Goal: Information Seeking & Learning: Learn about a topic

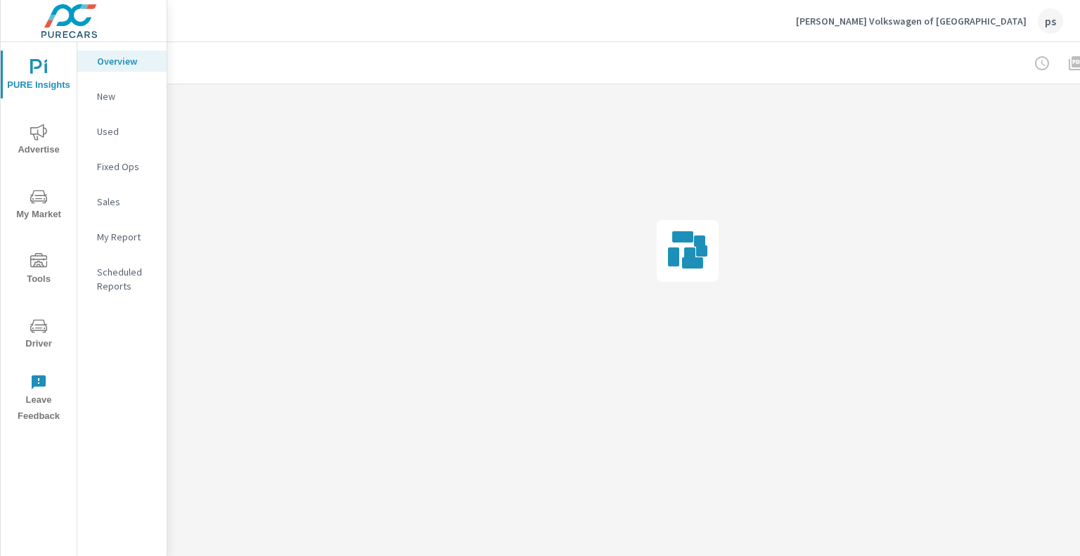
click at [42, 213] on span "My Market" at bounding box center [38, 205] width 67 height 34
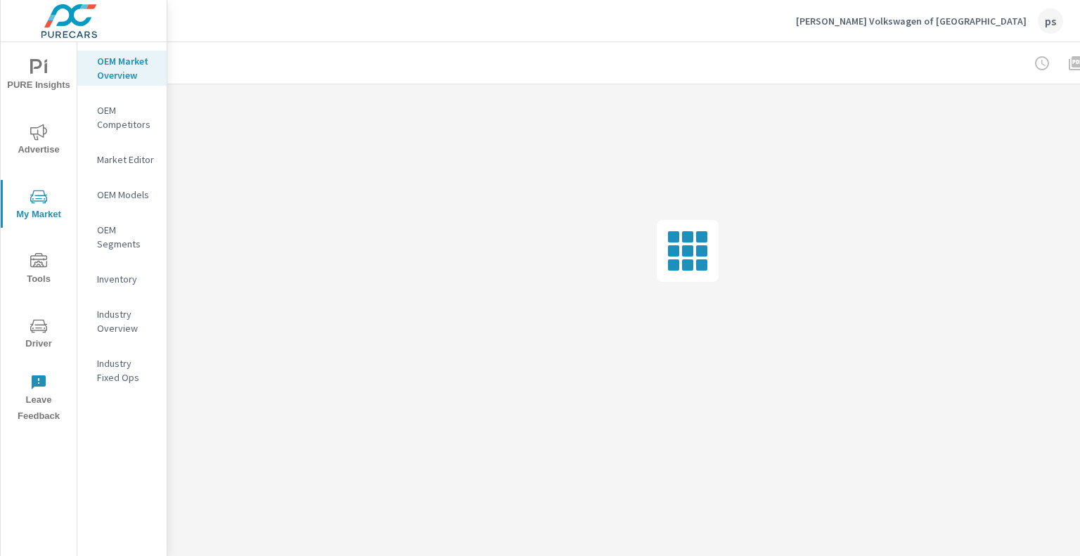
click at [110, 119] on p "OEM Competitors" at bounding box center [126, 117] width 58 height 28
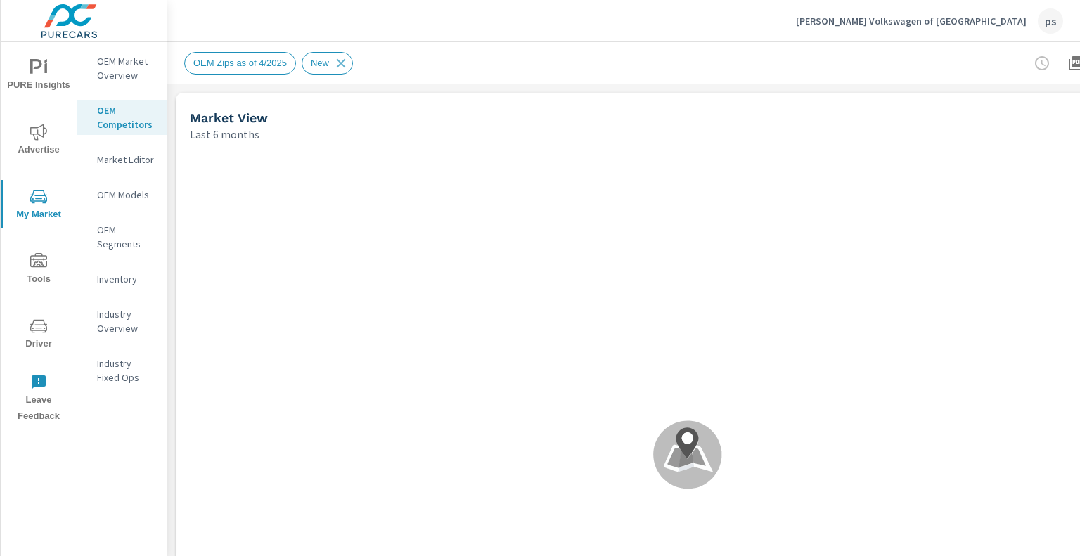
click at [278, 64] on span "OEM Zips as of 4/2025" at bounding box center [240, 63] width 110 height 11
click at [277, 61] on span "OEM Zips as of 4/2025" at bounding box center [240, 63] width 110 height 11
click at [37, 216] on span "My Market" at bounding box center [38, 205] width 67 height 34
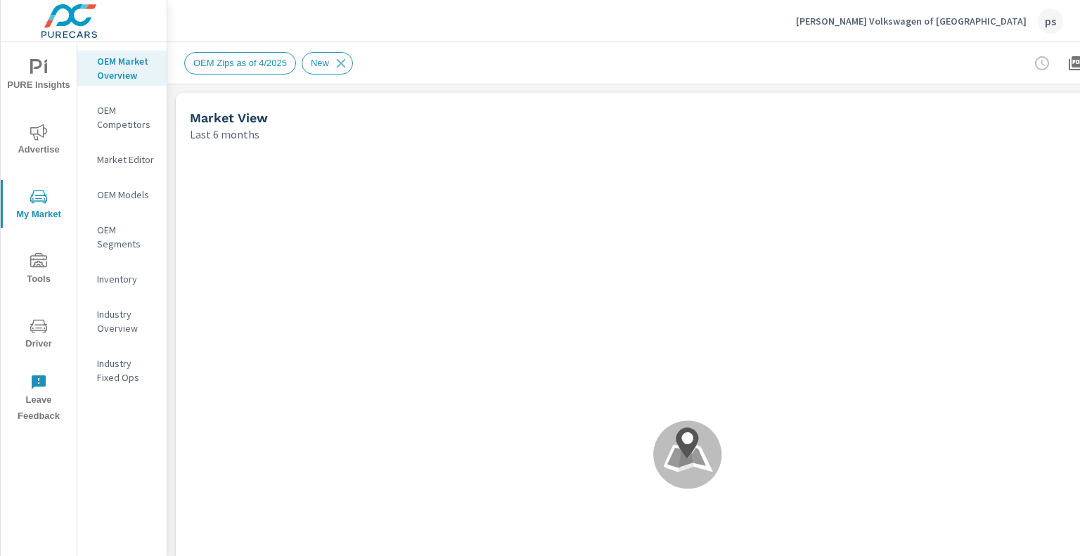
click at [281, 65] on span "OEM Zips as of 4/2025" at bounding box center [240, 63] width 110 height 11
click at [333, 61] on icon at bounding box center [340, 63] width 15 height 15
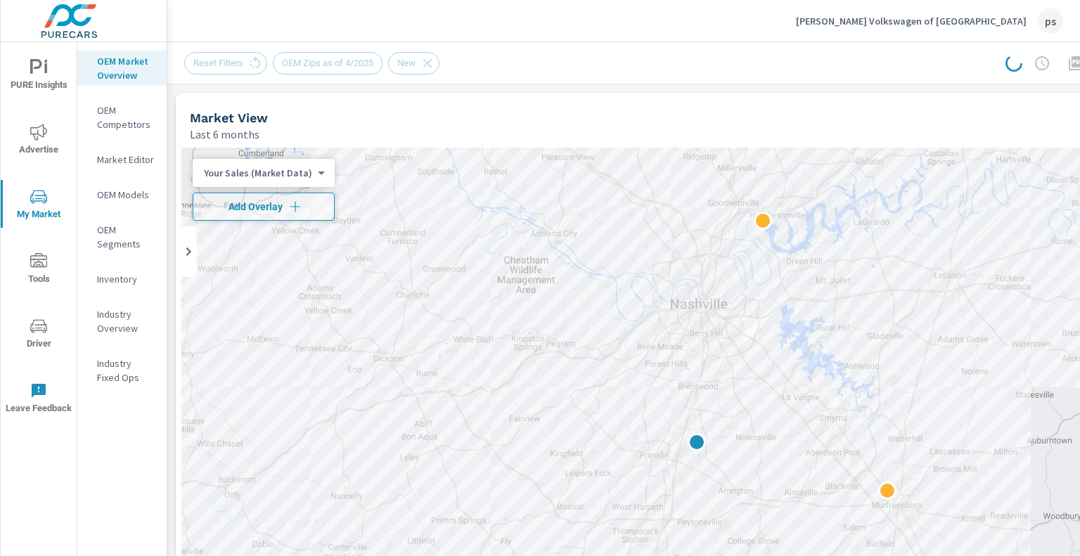
click at [465, 65] on div "Reset Filters OEM Zips as of 4/2025 New" at bounding box center [577, 63] width 787 height 22
click at [222, 60] on div "Reset Filters OEM Zips as of 4/2025 New" at bounding box center [317, 63] width 266 height 22
click at [243, 173] on body "PURE Insights Advertise My Market Tools Driver Leave Feedback OEM Market Overvi…" at bounding box center [540, 278] width 1080 height 556
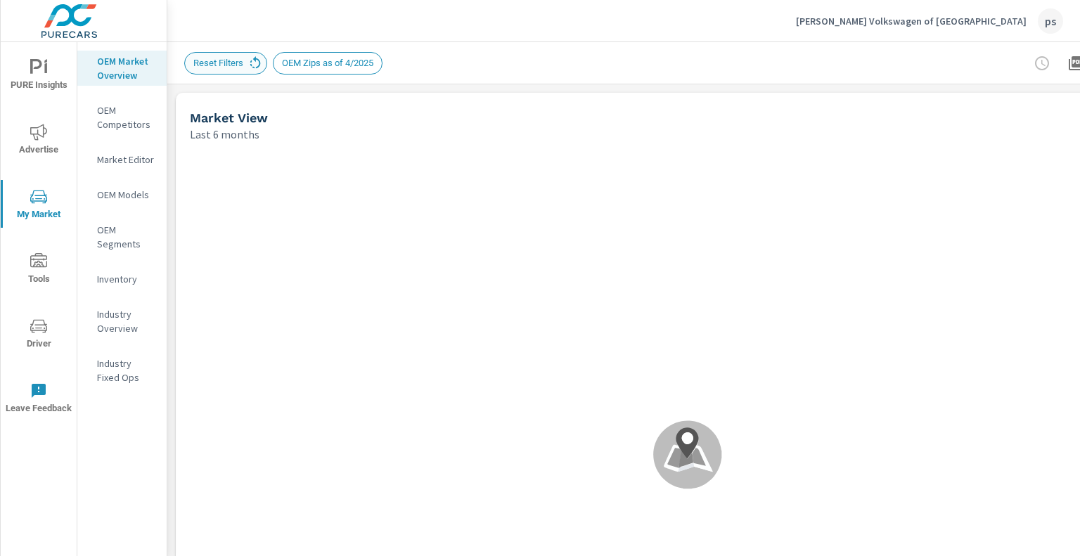
click at [253, 63] on icon at bounding box center [254, 63] width 15 height 15
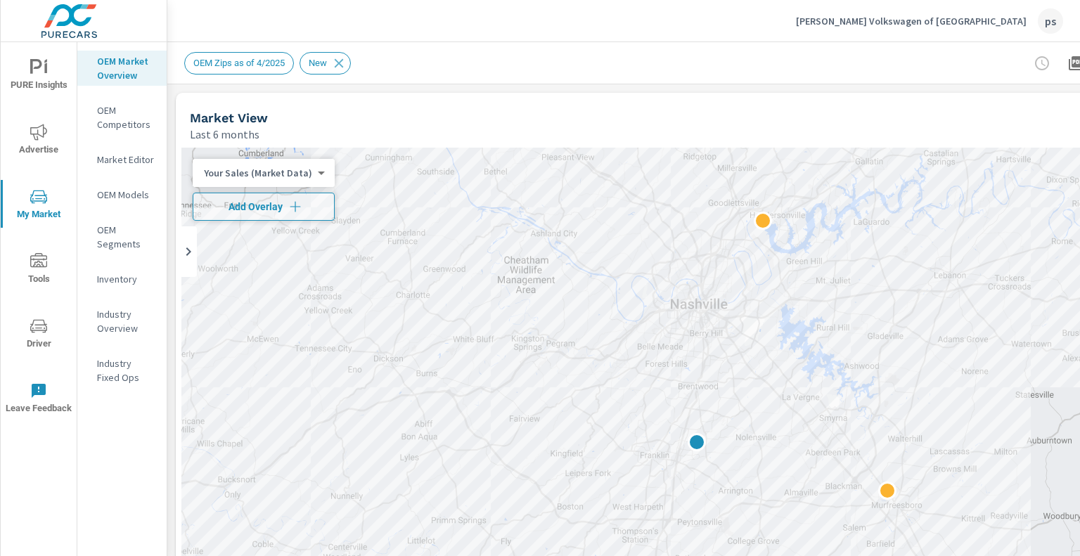
click at [291, 178] on body "PURE Insights Advertise My Market Tools Driver Leave Feedback OEM Market Overvi…" at bounding box center [540, 278] width 1080 height 556
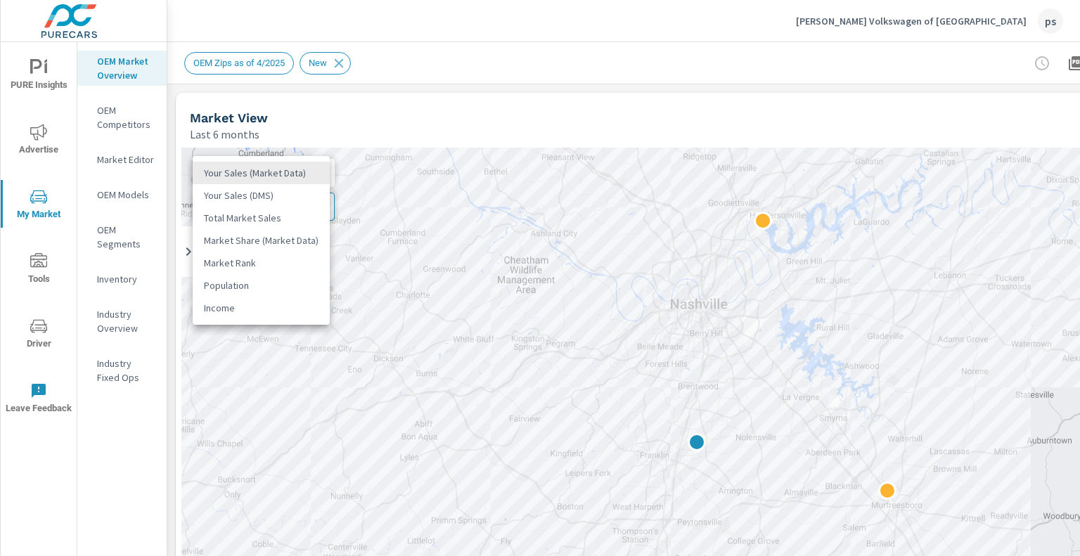
click at [276, 210] on li "Total Market Sales" at bounding box center [261, 218] width 137 height 22
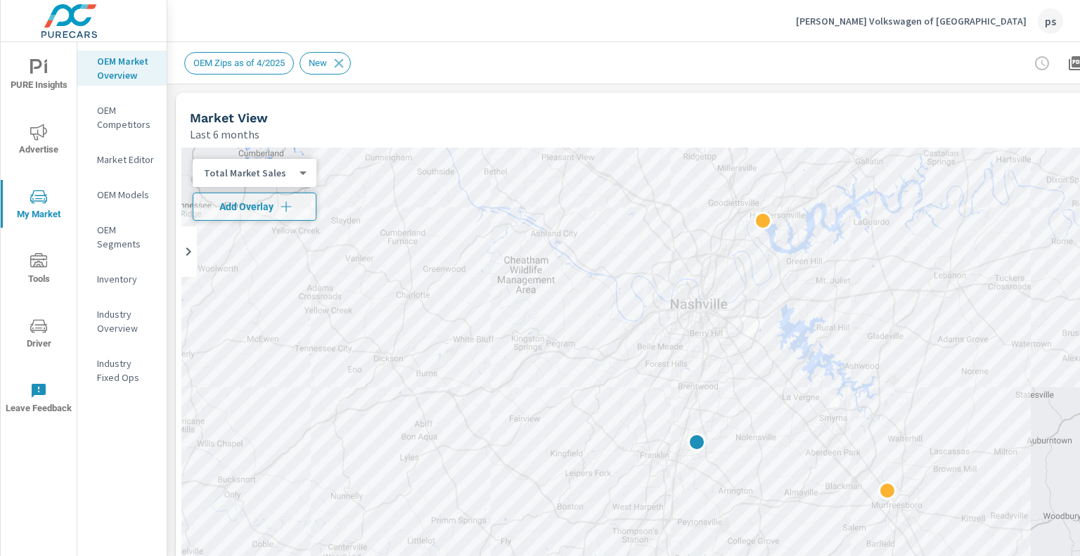
click at [346, 105] on div "Market View Last 6 months" at bounding box center [630, 118] width 908 height 50
drag, startPoint x: 1066, startPoint y: 65, endPoint x: 981, endPoint y: 71, distance: 84.5
click at [981, 71] on div "OEM Zips as of 4/2025 New" at bounding box center [687, 62] width 1007 height 41
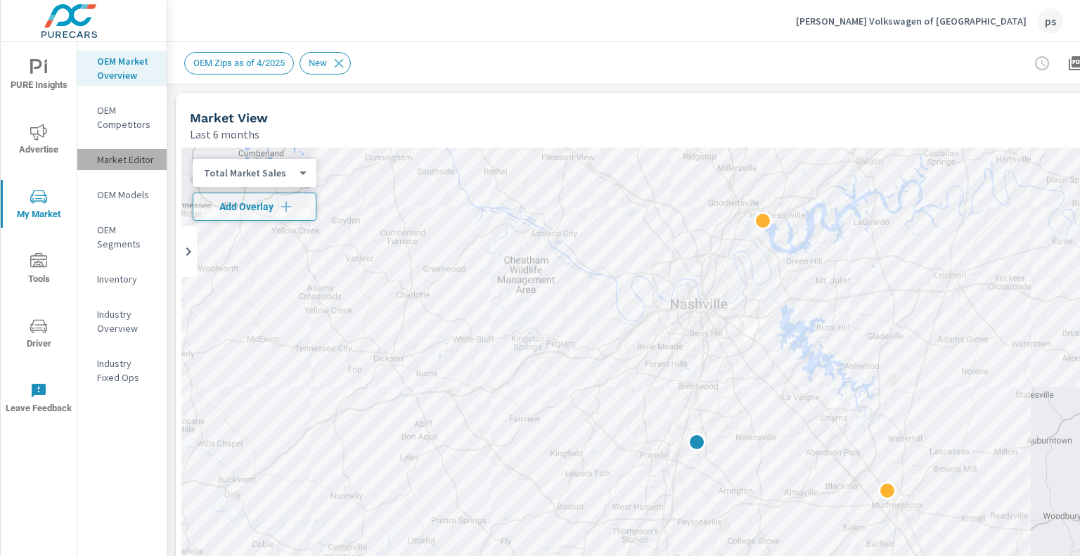
click at [131, 153] on p "Market Editor" at bounding box center [126, 160] width 58 height 14
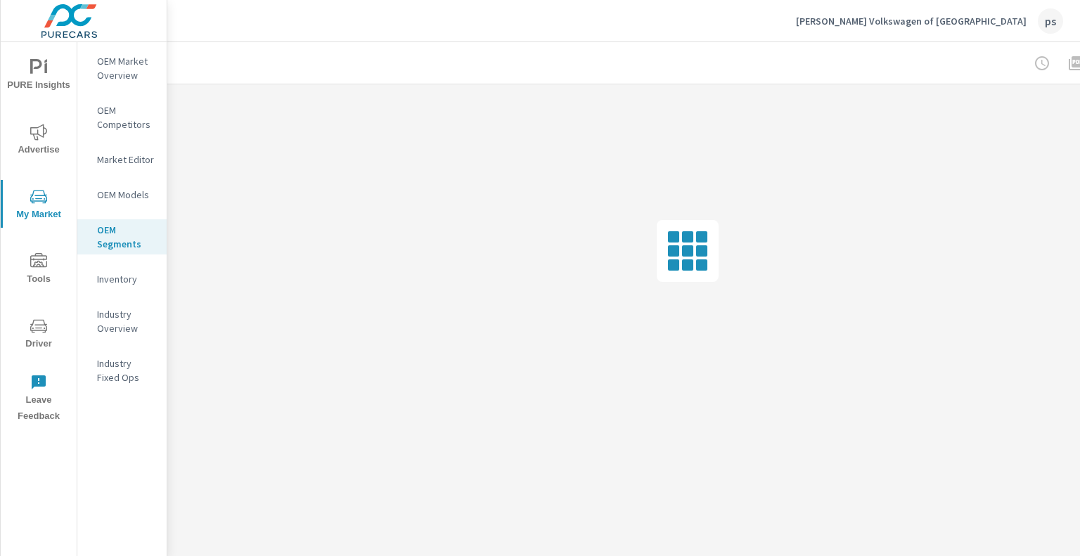
click at [124, 165] on p "Market Editor" at bounding box center [126, 160] width 58 height 14
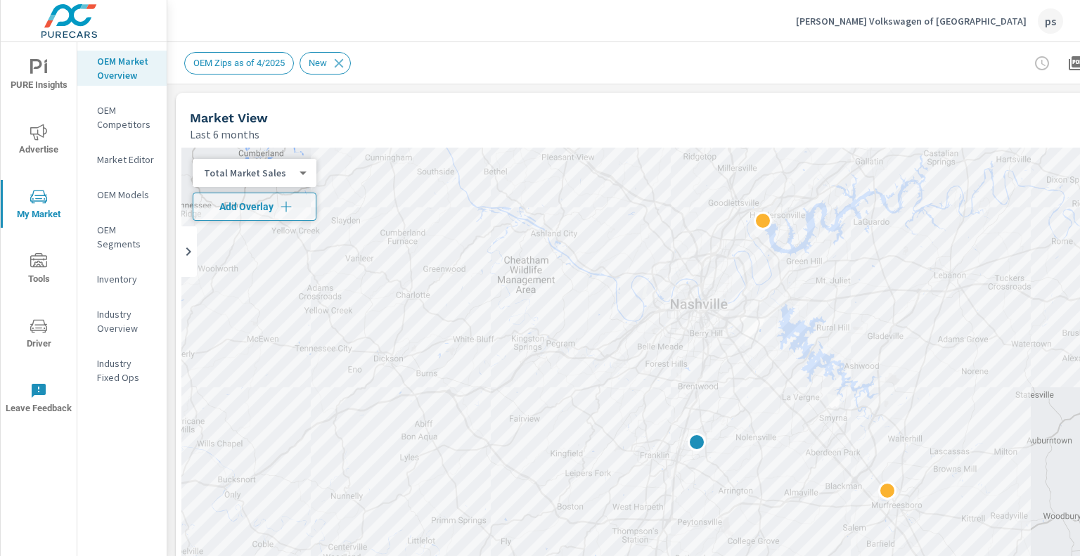
click at [242, 67] on span "OEM Zips as of 4/2025" at bounding box center [239, 63] width 108 height 11
click at [278, 205] on span "Add Overlay" at bounding box center [254, 207] width 111 height 14
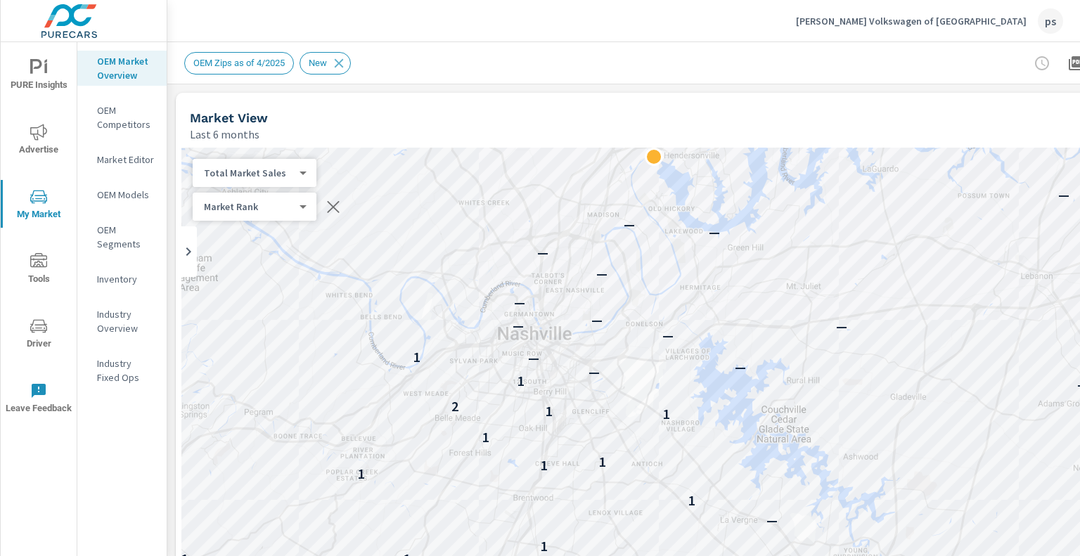
click at [256, 216] on div "Market Rank 4 ​" at bounding box center [255, 207] width 124 height 28
click at [256, 209] on body "PURE Insights Advertise My Market Tools Driver Leave Feedback OEM Market Overvi…" at bounding box center [540, 278] width 1080 height 556
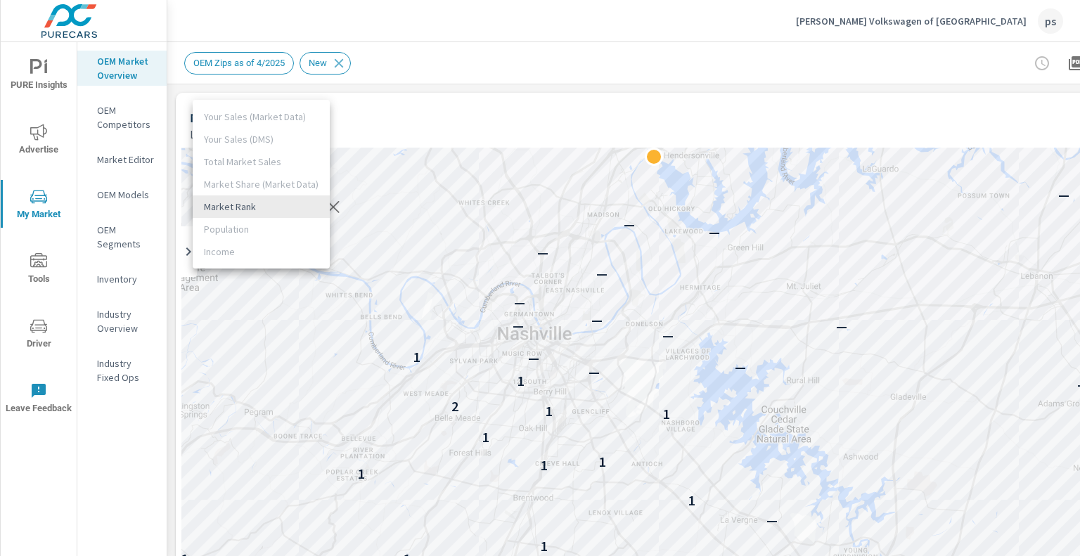
click at [56, 25] on div at bounding box center [540, 278] width 1080 height 556
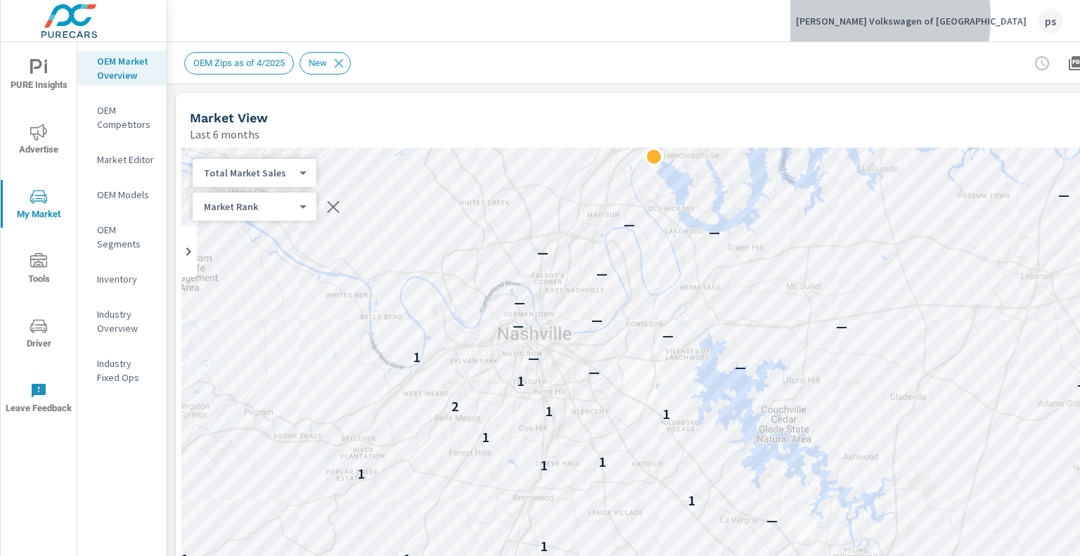
click at [925, 18] on p "[PERSON_NAME] Volkswagen of [GEOGRAPHIC_DATA]" at bounding box center [911, 21] width 231 height 13
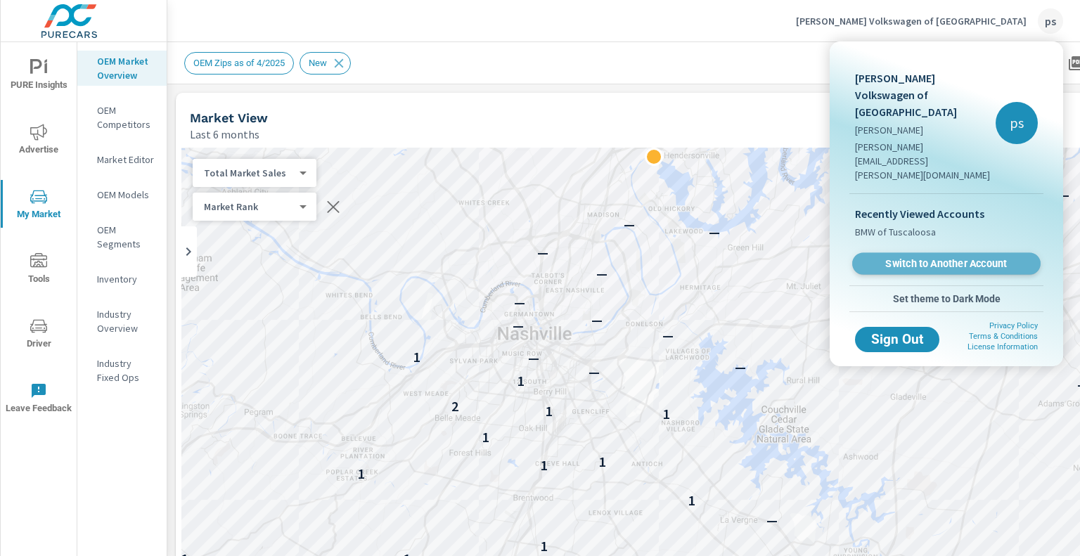
click at [919, 253] on link "Switch to Another Account" at bounding box center [946, 264] width 188 height 22
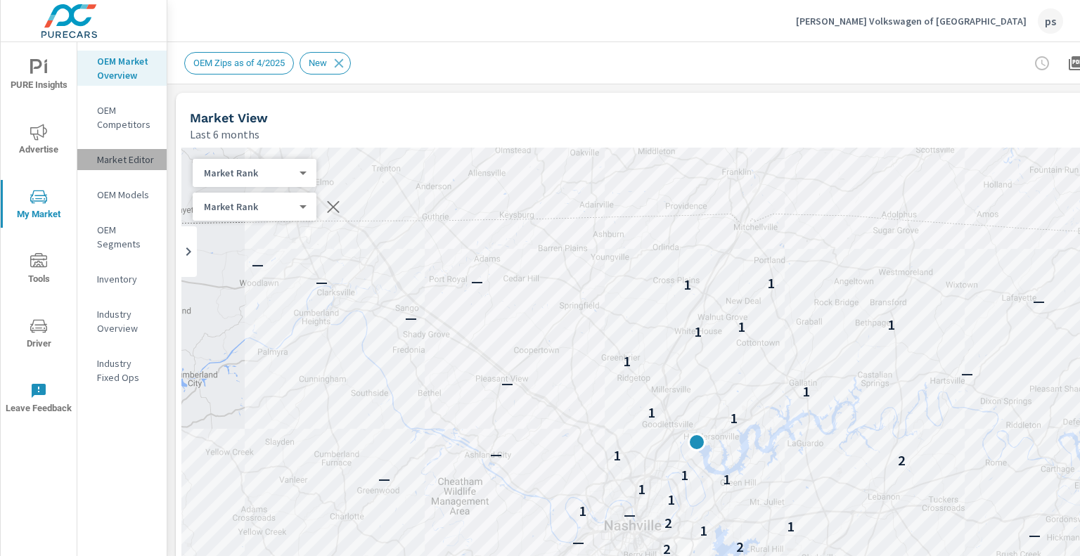
click at [138, 161] on p "Market Editor" at bounding box center [126, 160] width 58 height 14
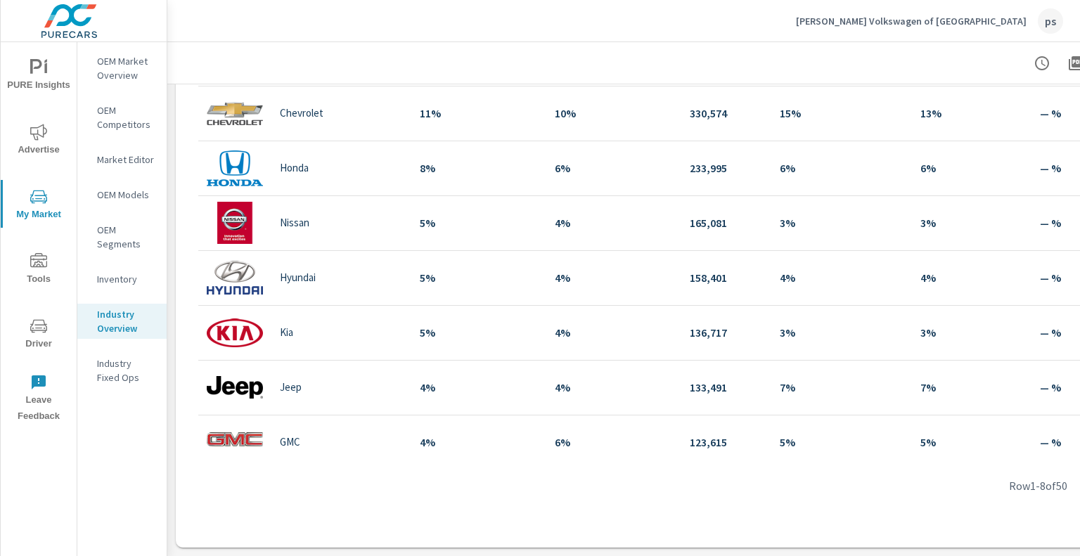
scroll to position [691, 0]
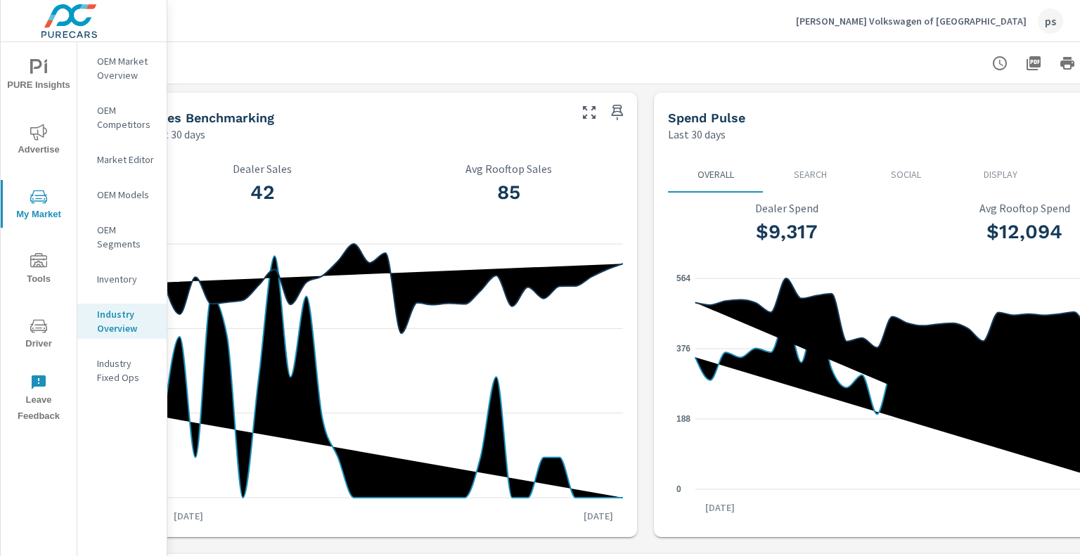
scroll to position [0, 133]
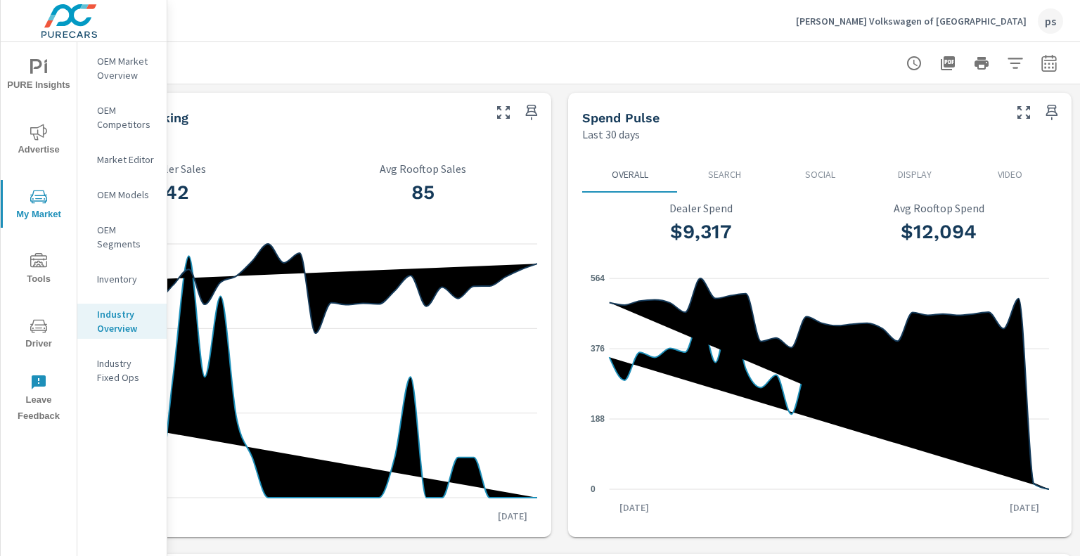
click at [1007, 59] on icon "button" at bounding box center [1015, 63] width 17 height 17
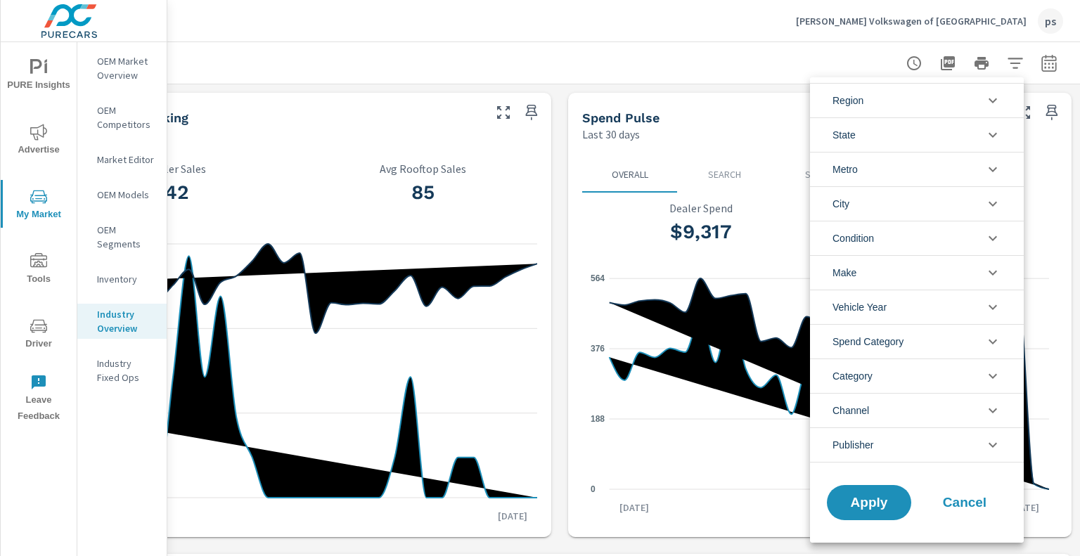
click at [106, 123] on div at bounding box center [540, 278] width 1080 height 556
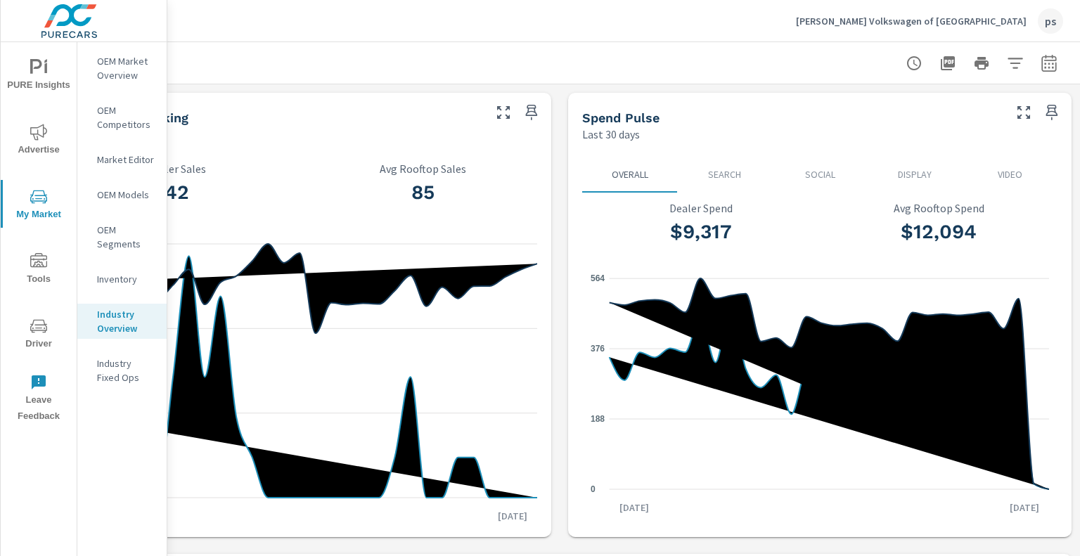
click at [107, 115] on p "OEM Competitors" at bounding box center [126, 117] width 58 height 28
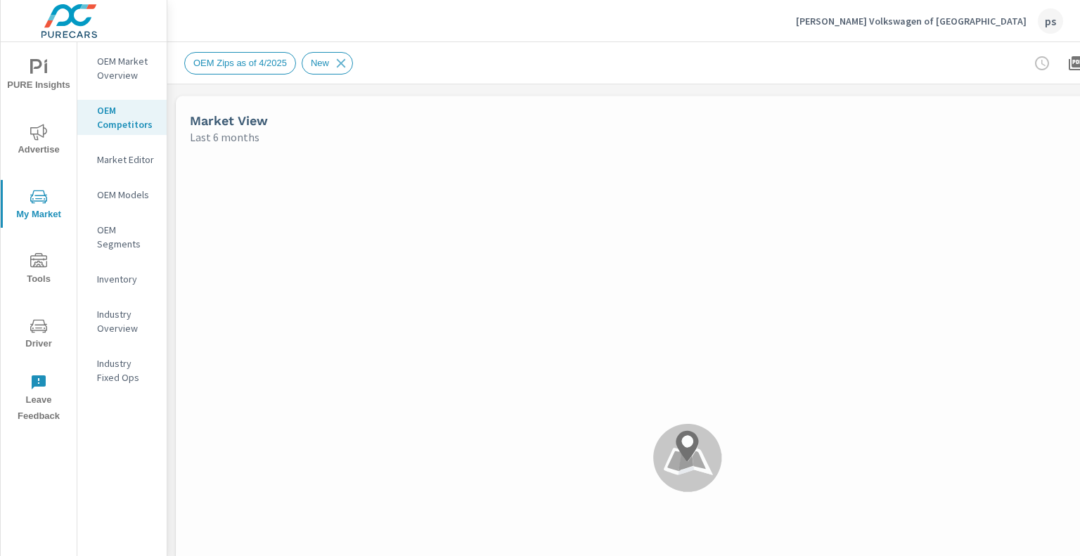
scroll to position [0, 138]
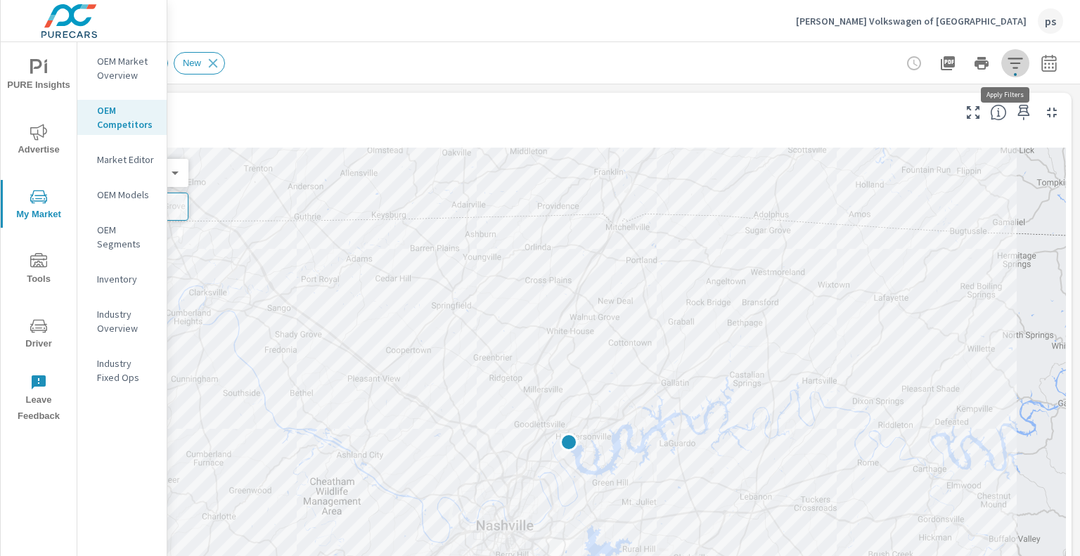
click at [1007, 69] on icon "button" at bounding box center [1015, 63] width 17 height 17
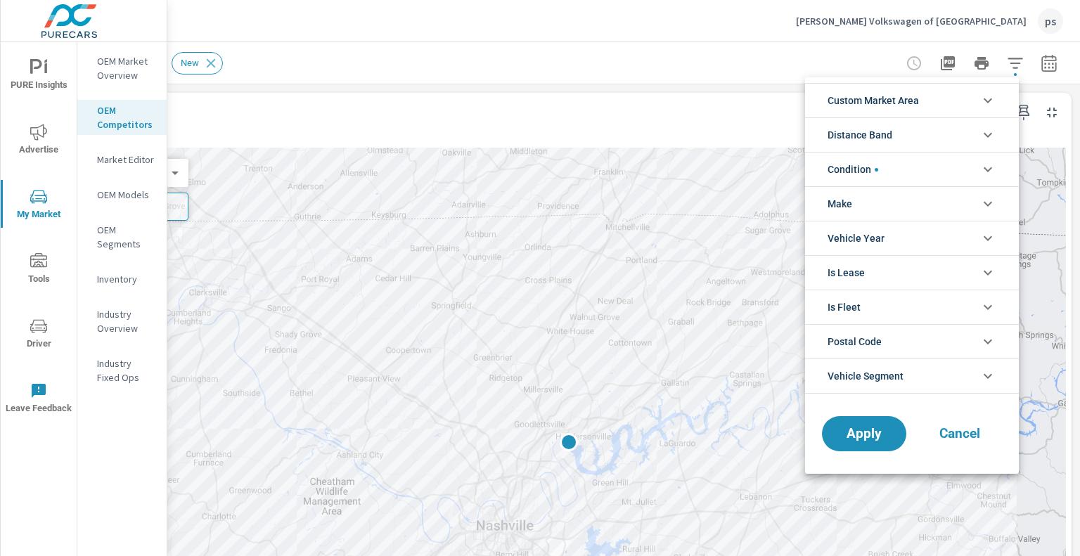
click at [894, 102] on span "Custom Market Area" at bounding box center [872, 101] width 91 height 34
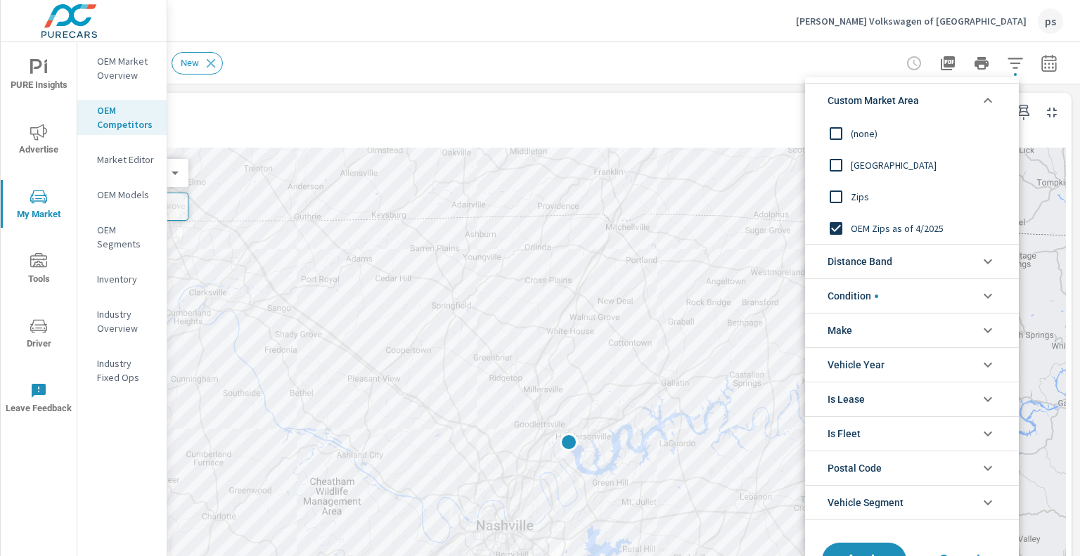
click at [835, 230] on input "filter options" at bounding box center [836, 229] width 30 height 30
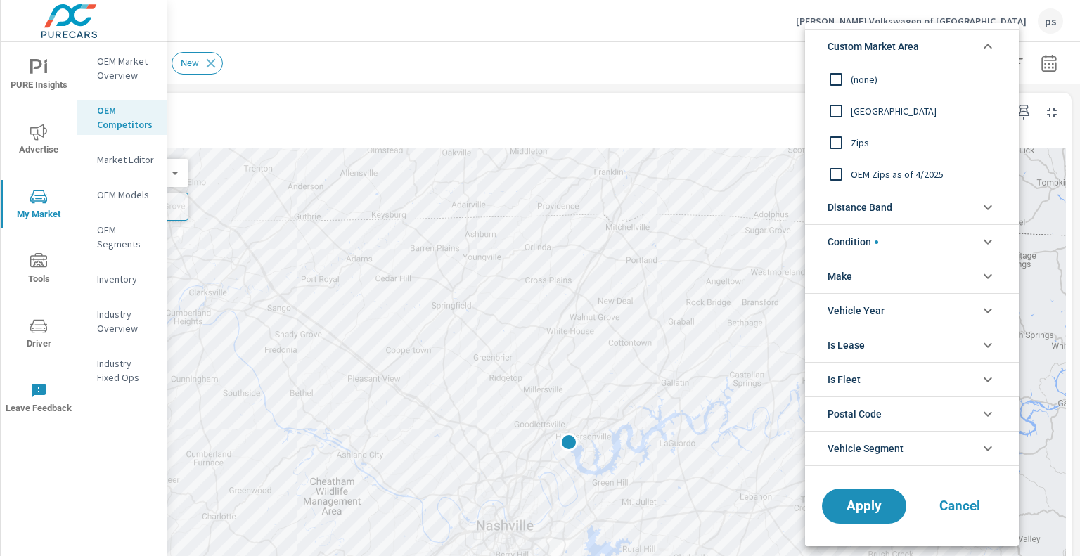
click at [836, 150] on input "filter options" at bounding box center [836, 143] width 30 height 30
click at [841, 279] on span "Make" at bounding box center [839, 276] width 25 height 34
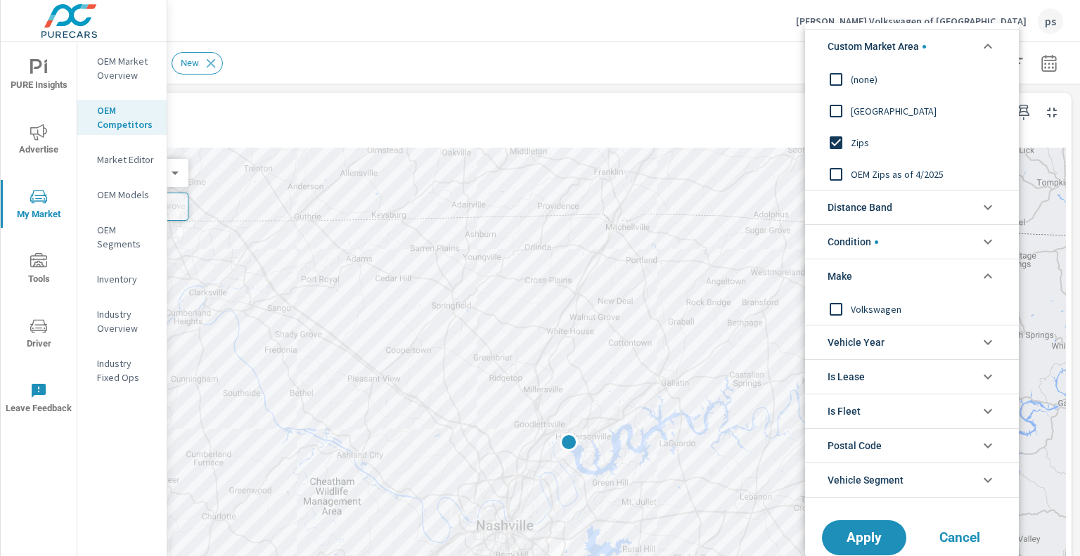
click at [859, 238] on span "Condition" at bounding box center [852, 242] width 51 height 34
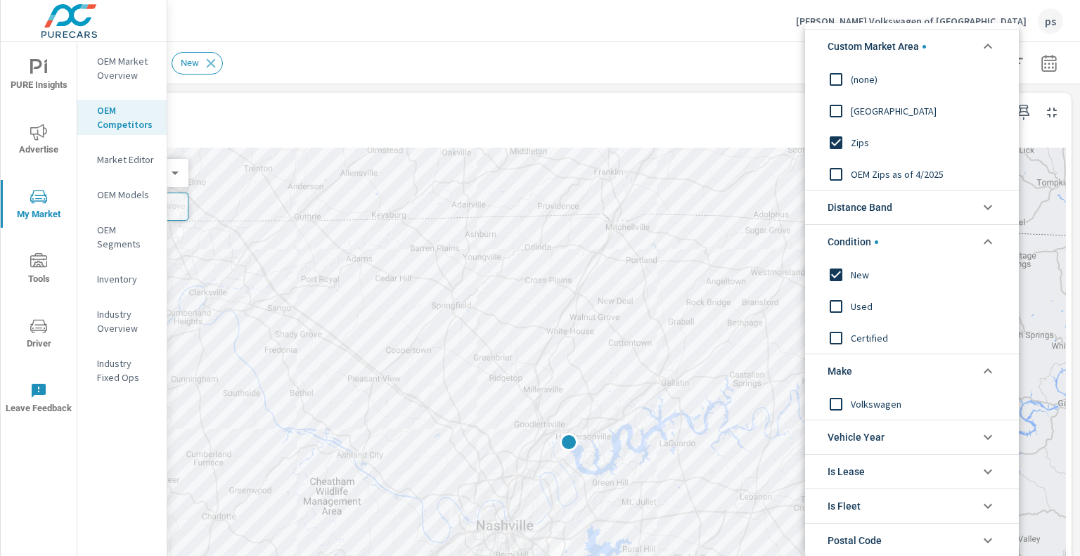
click at [127, 167] on div at bounding box center [540, 278] width 1080 height 556
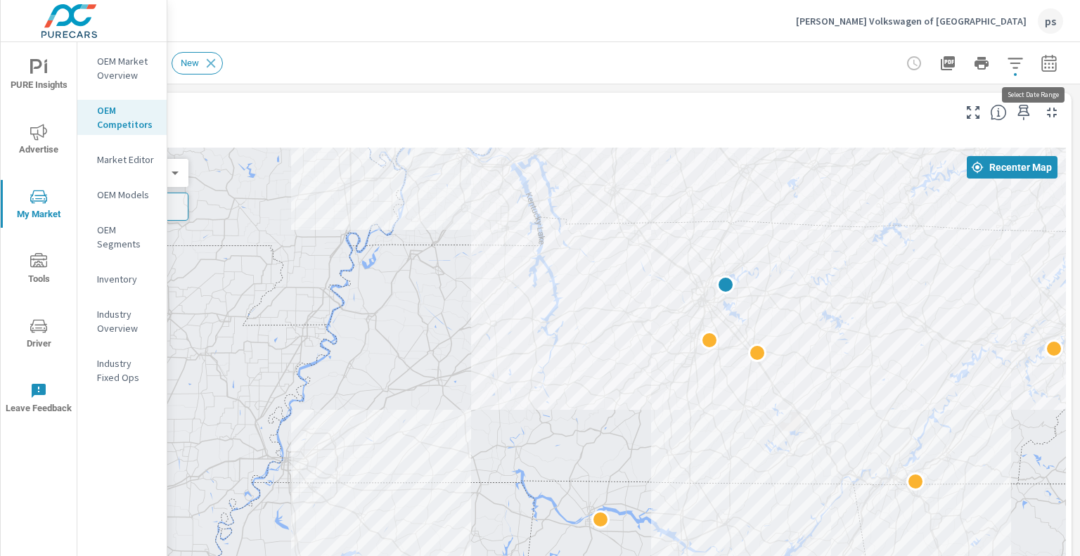
click at [1040, 63] on icon "button" at bounding box center [1048, 63] width 17 height 17
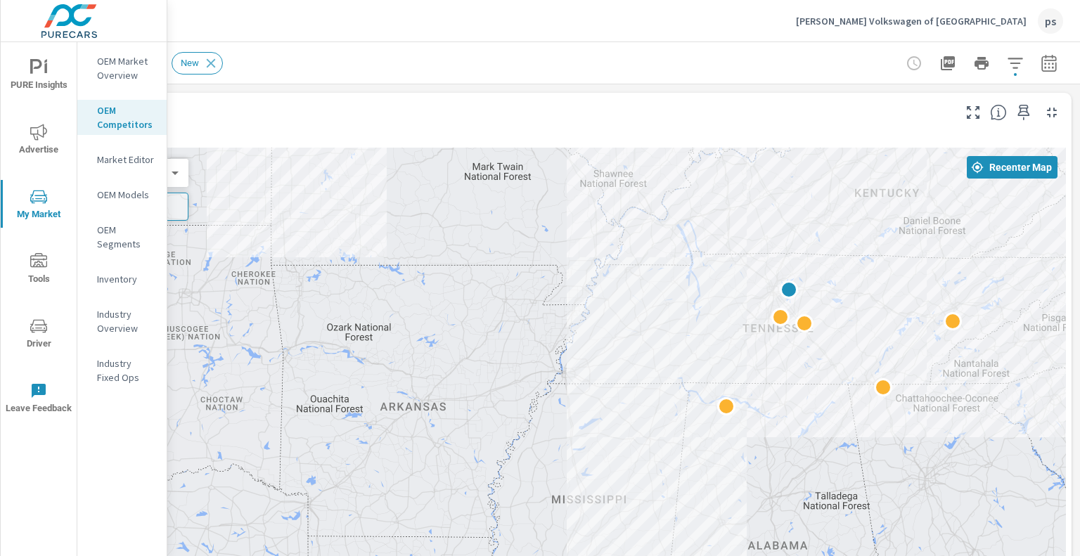
click at [953, 16] on p "Carlock Volkswagen of North Nashville" at bounding box center [911, 21] width 231 height 13
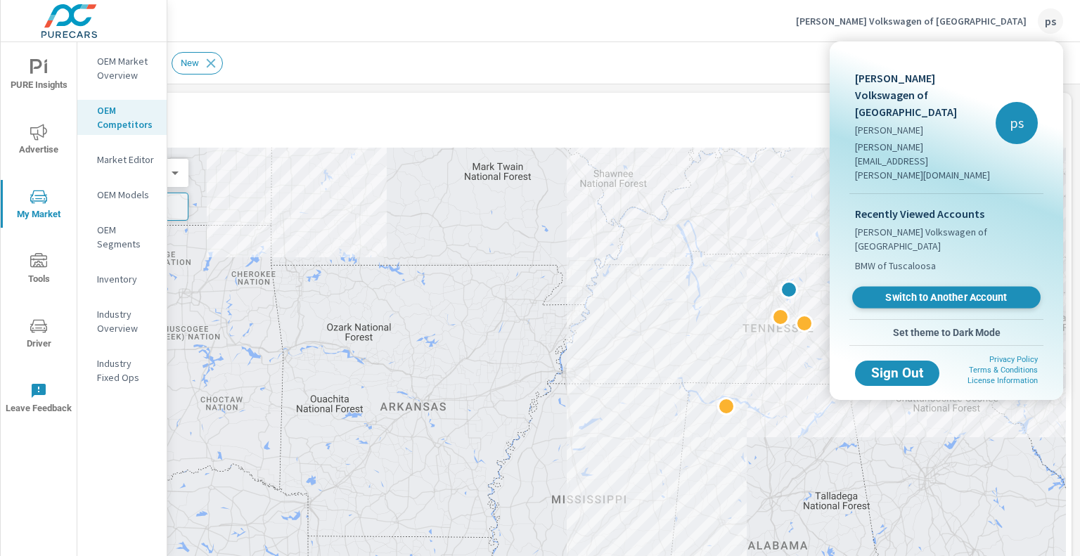
click at [919, 291] on span "Switch to Another Account" at bounding box center [946, 297] width 172 height 13
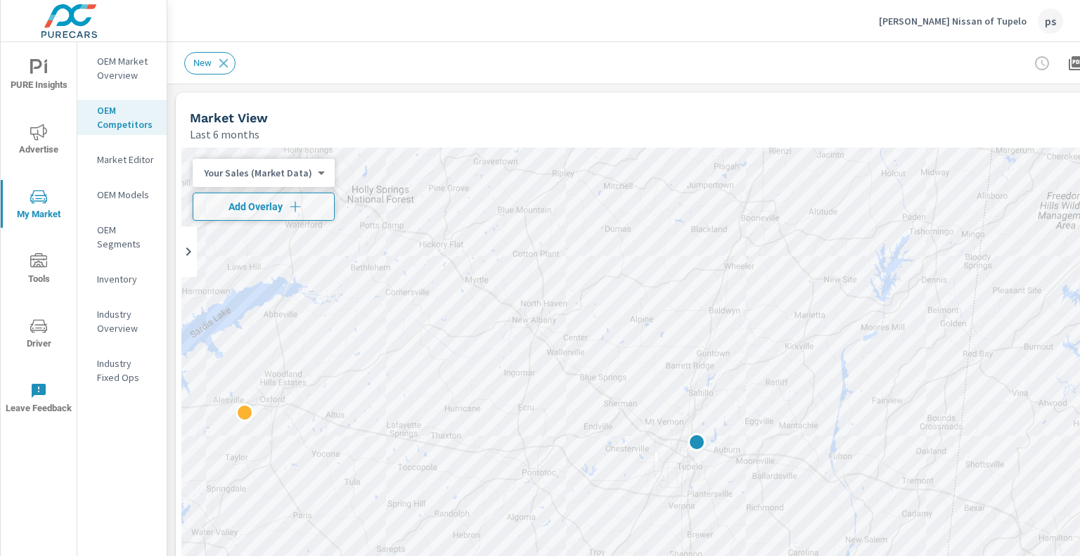
scroll to position [0, 138]
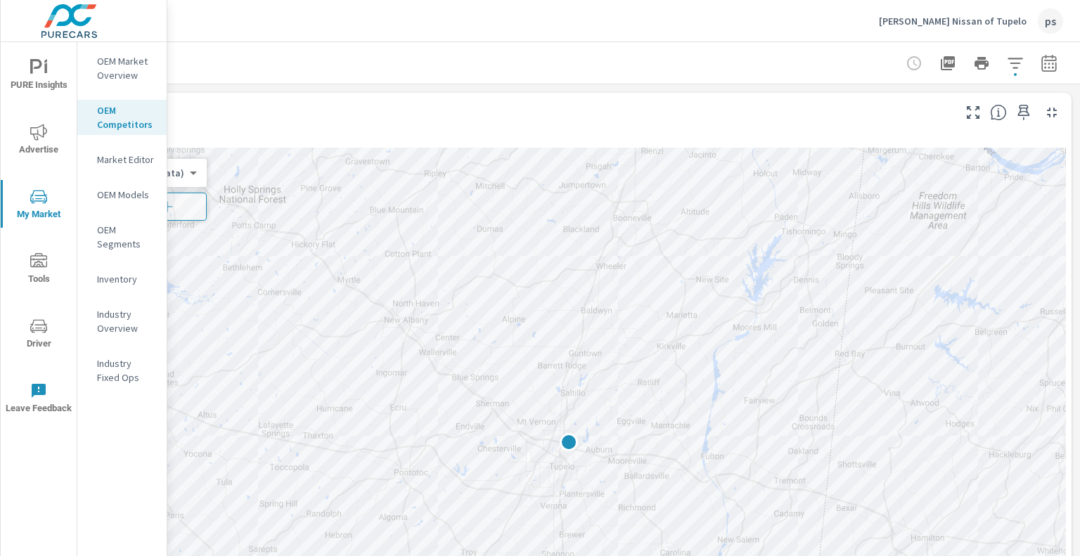
click at [1007, 66] on icon "button" at bounding box center [1015, 63] width 17 height 17
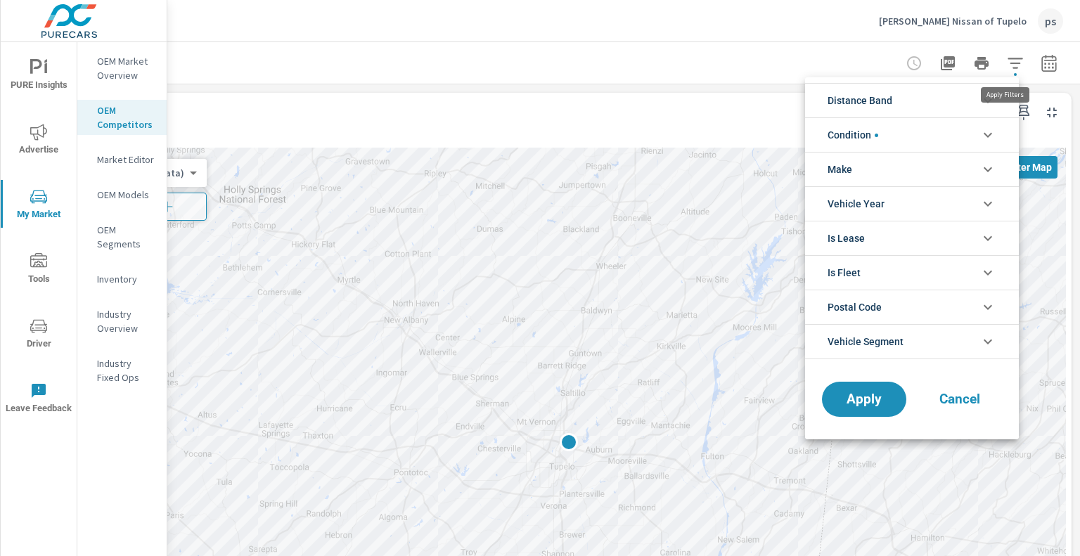
click at [895, 129] on li "Condition" at bounding box center [912, 134] width 214 height 34
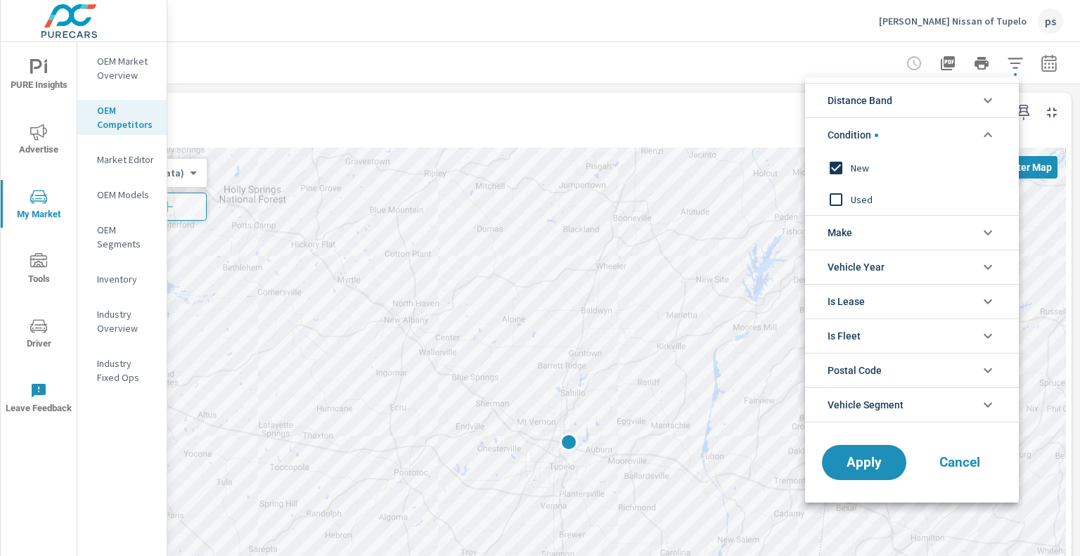
click at [894, 108] on li "Distance Band" at bounding box center [912, 100] width 214 height 34
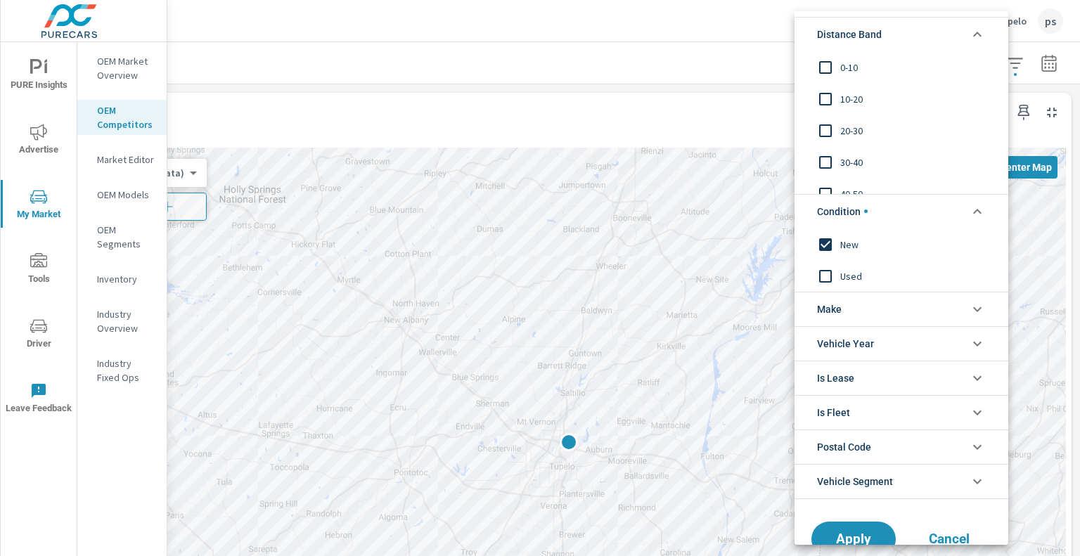
scroll to position [32, 0]
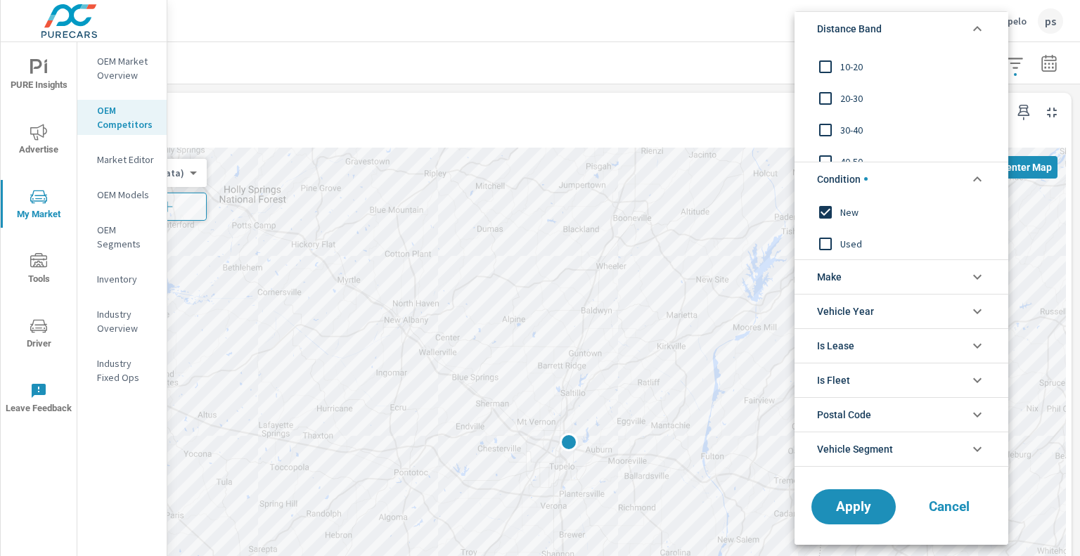
click at [857, 415] on span "Postal Code" at bounding box center [844, 415] width 54 height 34
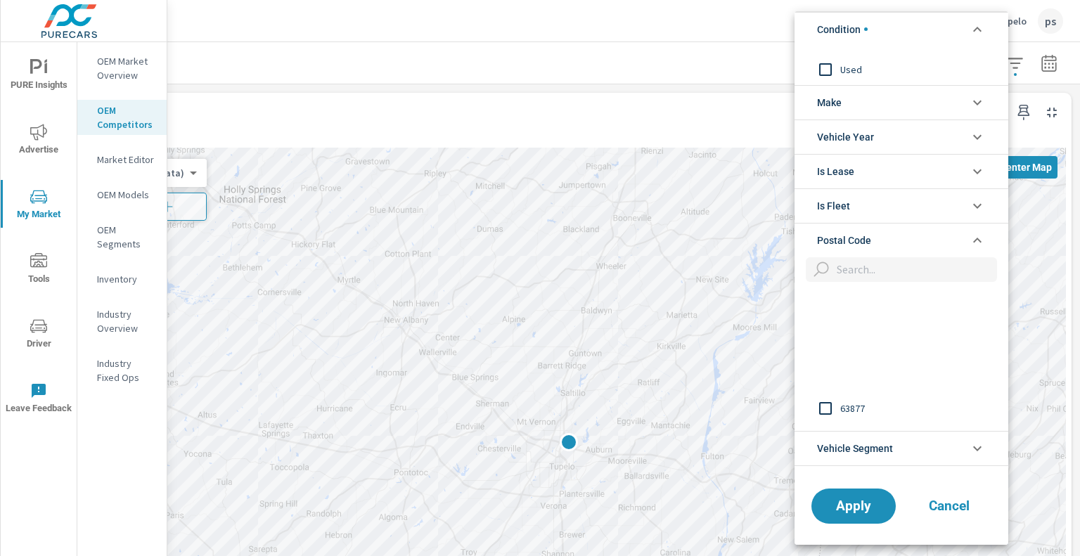
scroll to position [3431, 0]
click at [458, 72] on div at bounding box center [540, 278] width 1080 height 556
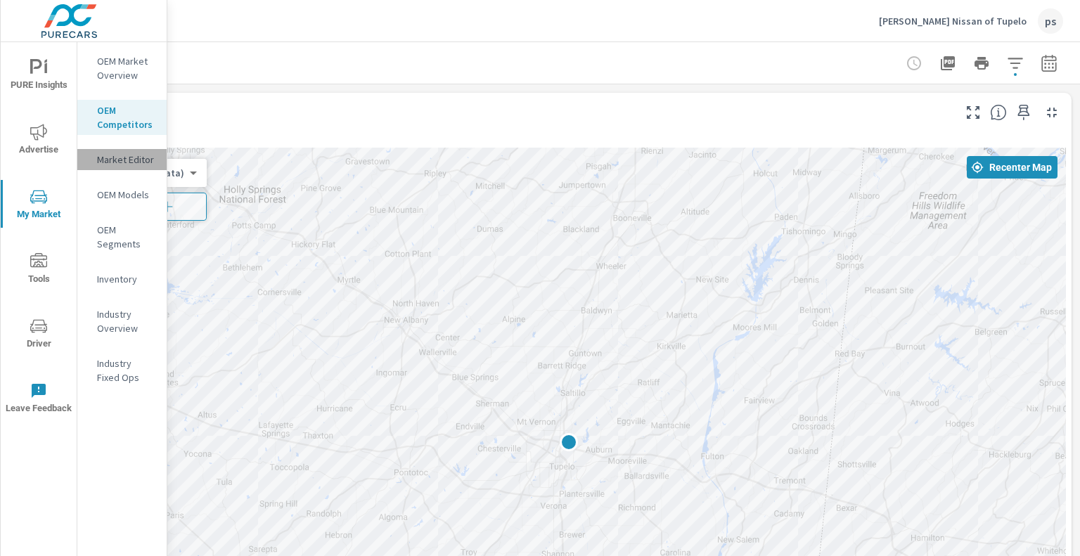
click at [123, 168] on div "Market Editor" at bounding box center [121, 159] width 89 height 21
